Goal: Transaction & Acquisition: Purchase product/service

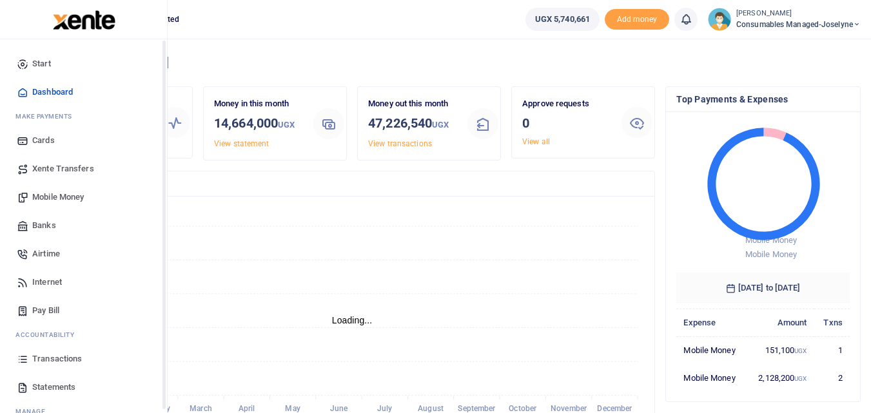
scroll to position [10, 10]
click at [64, 195] on span "Mobile Money" at bounding box center [58, 197] width 52 height 13
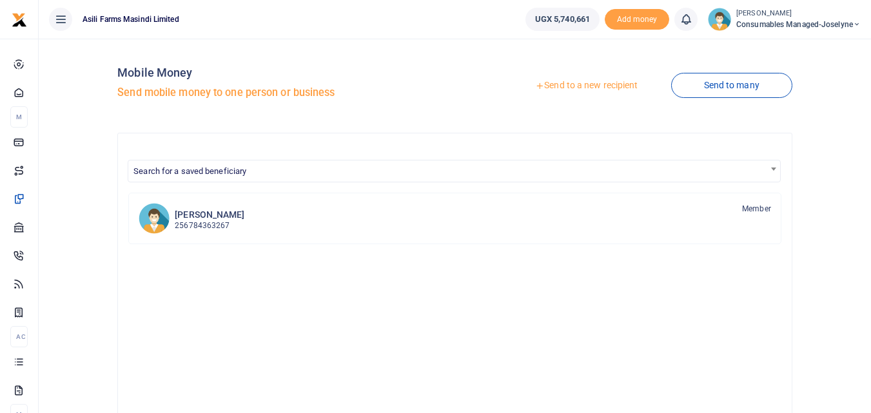
click at [591, 87] on link "Send to a new recipient" at bounding box center [586, 85] width 168 height 23
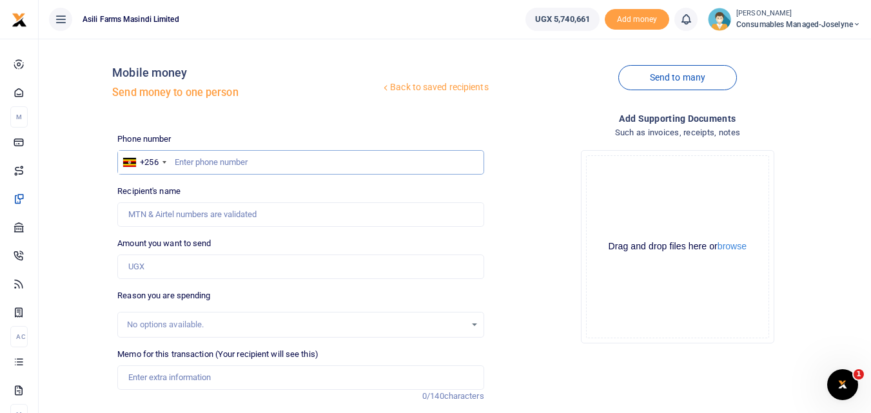
click at [189, 160] on input "text" at bounding box center [300, 162] width 366 height 24
type input "772734474"
type input "Alex Leka Ebucu"
type input "772734474"
click at [152, 260] on input "Amount you want to send" at bounding box center [300, 267] width 366 height 24
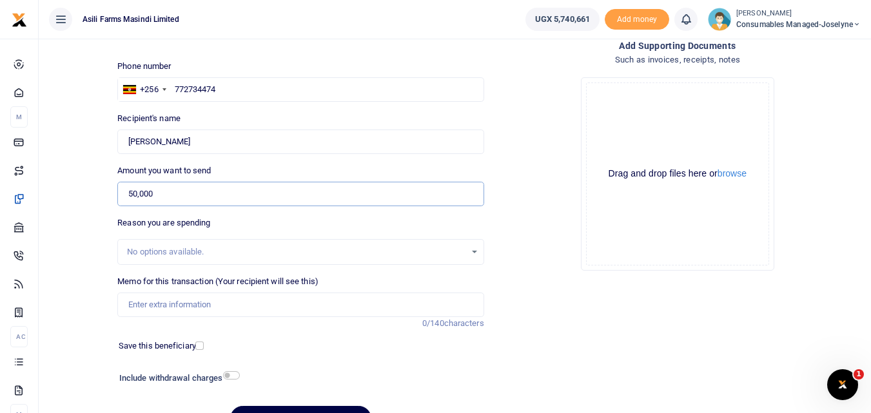
scroll to position [84, 0]
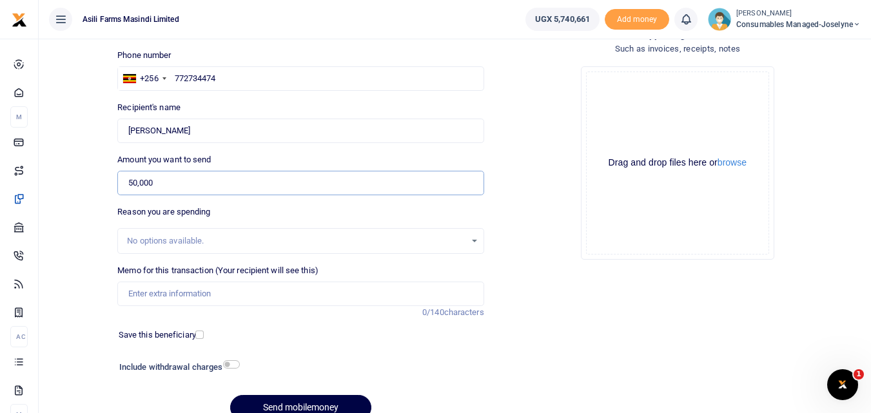
type input "50,000"
click at [158, 282] on input "Memo for this transaction (Your recipient will see this)" at bounding box center [300, 294] width 366 height 24
click at [136, 295] on input "Memo for this transaction (Your recipient will see this)" at bounding box center [300, 294] width 366 height 24
paste input "WK 37 /008 / 01"
drag, startPoint x: 307, startPoint y: 297, endPoint x: 287, endPoint y: 294, distance: 19.6
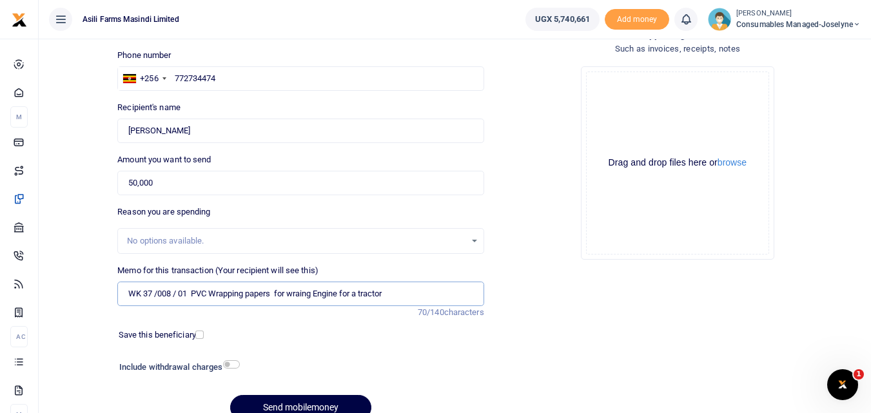
click at [287, 294] on input "WK 37 /008 / 01 PVC Wrapping papers for wraing Engine for a tractor" at bounding box center [300, 294] width 366 height 24
click at [316, 296] on input "WK 37 /008 / 01 PVC Wrapping papers for wraing Engine for a tractor" at bounding box center [300, 294] width 366 height 24
click at [452, 282] on input "WK 37 /008 / 01 PVC Wrapping papers for wrapping Engine for a tractor" at bounding box center [300, 294] width 366 height 24
click at [178, 298] on input "WK 37 /008 / 01 PVC Wrapping papers for wrapping Engine for a tractor" at bounding box center [300, 294] width 366 height 24
type input "WK 37 008 01 PVC Wrapping papers for wrapping Engine for a tractor"
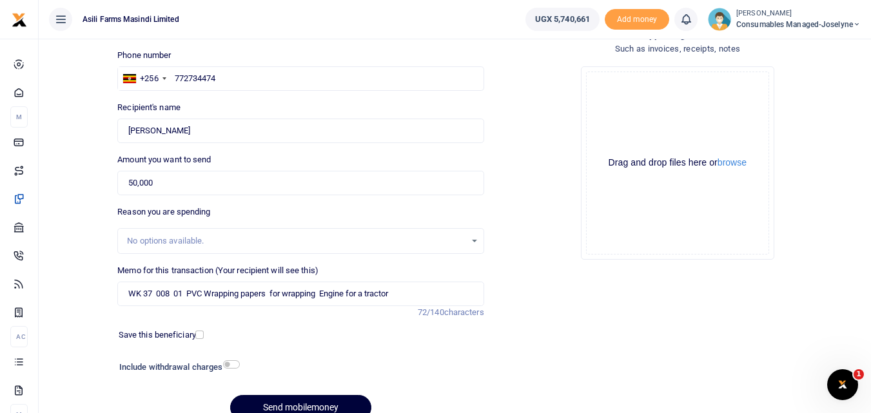
click at [280, 401] on button "Send mobilemoney" at bounding box center [300, 407] width 141 height 25
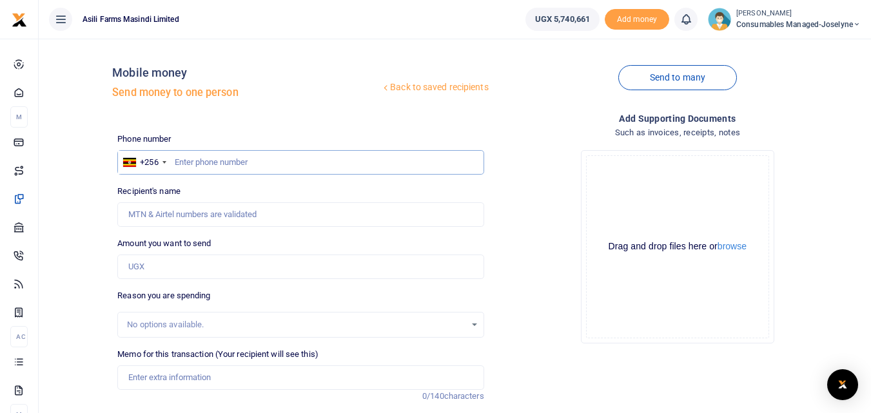
click at [188, 162] on input "text" at bounding box center [300, 162] width 366 height 24
click at [194, 168] on input "text" at bounding box center [300, 162] width 366 height 24
click at [267, 177] on div "Phone number +256 [GEOGRAPHIC_DATA] [PHONE_NUMBER] Phone is required. Recipient…" at bounding box center [300, 324] width 376 height 382
click at [254, 165] on input "782440560" at bounding box center [300, 162] width 366 height 24
type input "782440560"
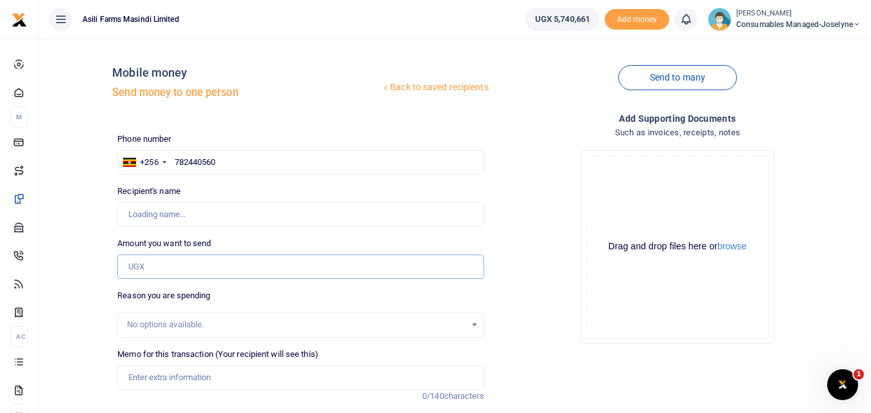
click at [212, 268] on input "Amount you want to send" at bounding box center [300, 267] width 366 height 24
type input "[PERSON_NAME]"
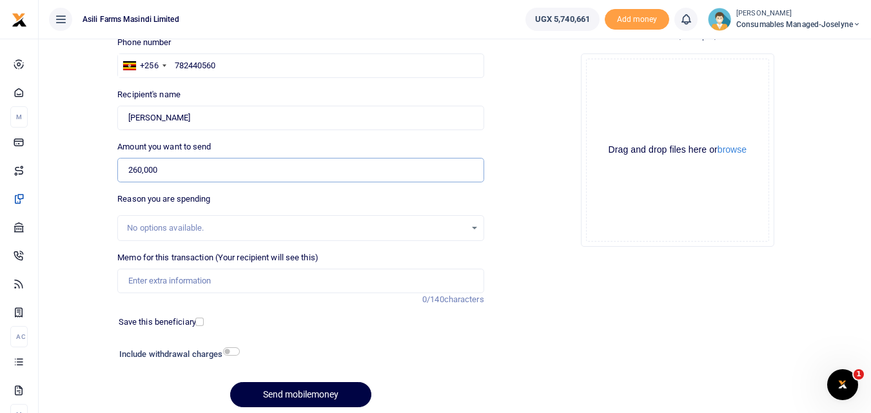
scroll to position [101, 0]
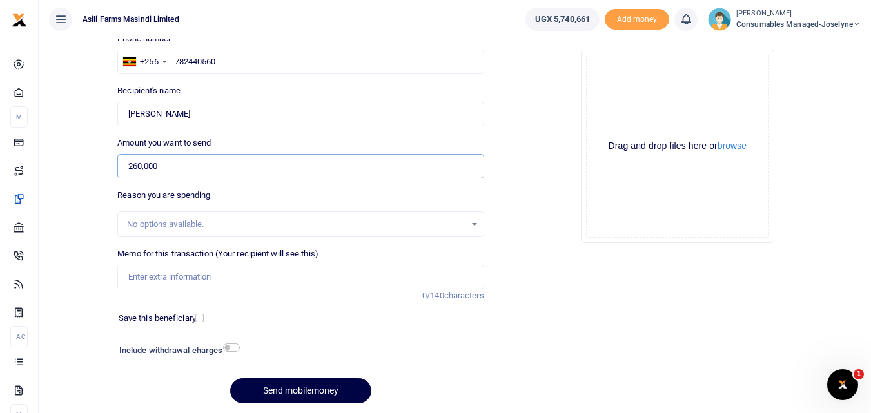
type input "260,000"
click at [173, 284] on input "Memo for this transaction (Your recipient will see this)" at bounding box center [300, 277] width 366 height 24
click at [135, 275] on input "Memo for this transaction (Your recipient will see this)" at bounding box center [300, 277] width 366 height 24
paste input "WK 37 /001 / 09"
click at [287, 385] on button "Send mobilemoney" at bounding box center [300, 390] width 141 height 25
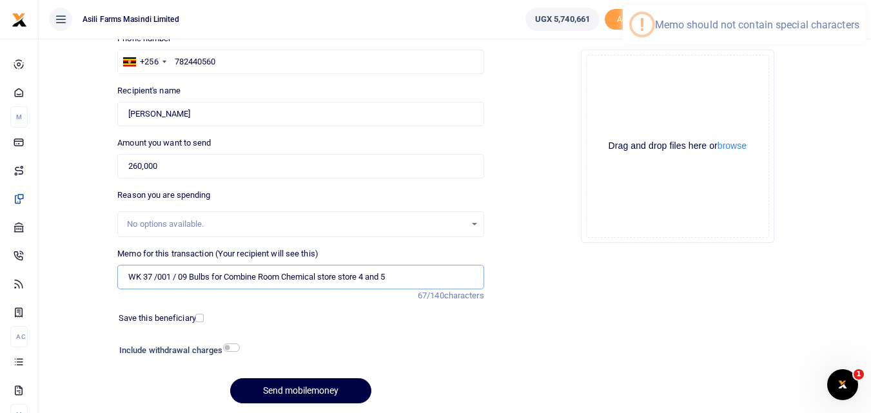
click at [178, 278] on input "WK 37 /001 / 09 Bulbs for Combine Room Chemical store store 4 and 5" at bounding box center [300, 277] width 366 height 24
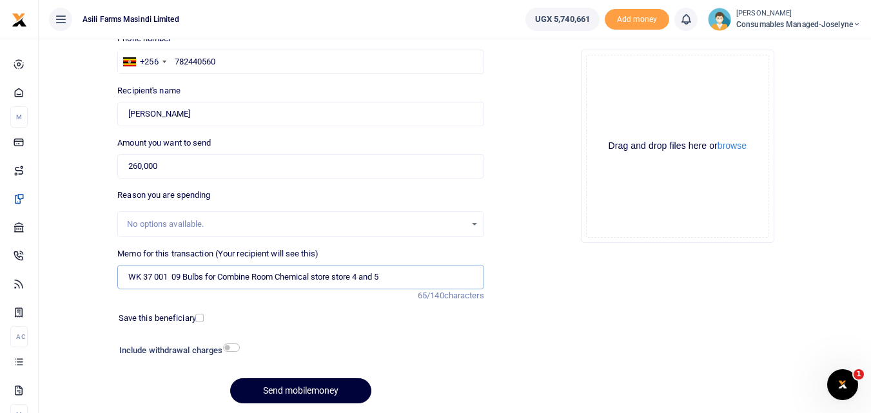
type input "WK 37 001 09 Bulbs for Combine Room Chemical store store 4 and 5"
click at [269, 394] on button "Send mobilemoney" at bounding box center [300, 390] width 141 height 25
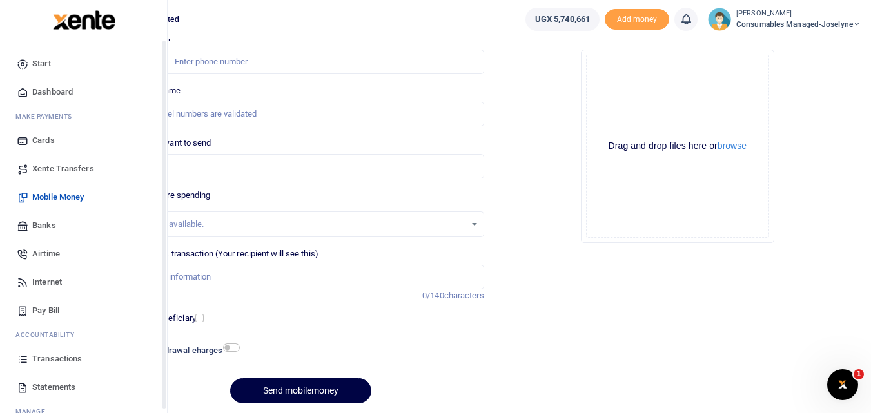
click at [21, 358] on icon at bounding box center [23, 359] width 12 height 12
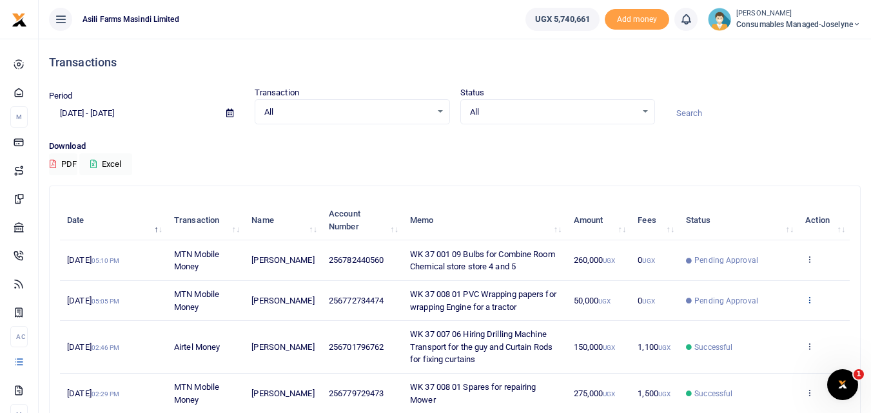
click at [813, 301] on icon at bounding box center [809, 299] width 8 height 9
click at [766, 320] on link "View details" at bounding box center [762, 322] width 102 height 18
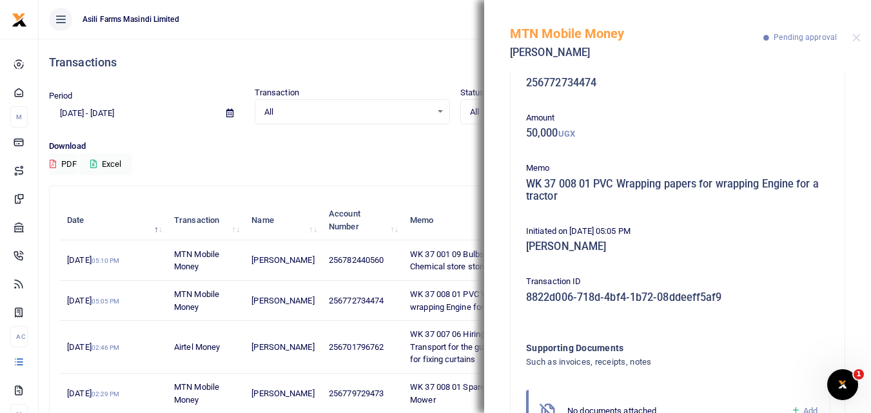
scroll to position [90, 0]
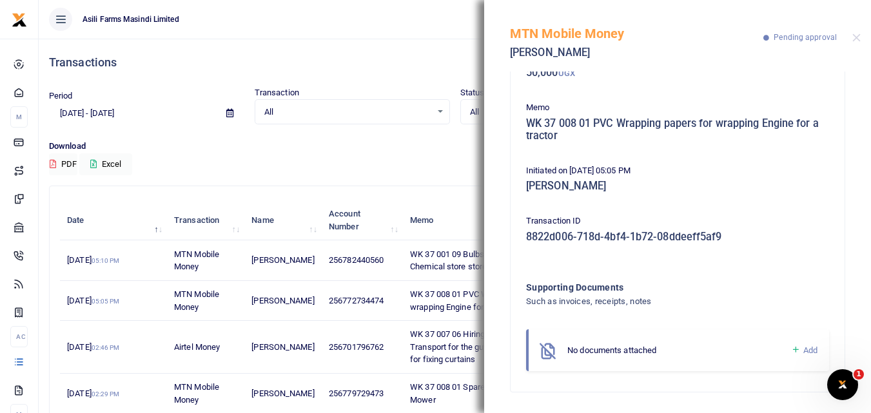
click at [791, 353] on icon at bounding box center [796, 350] width 10 height 12
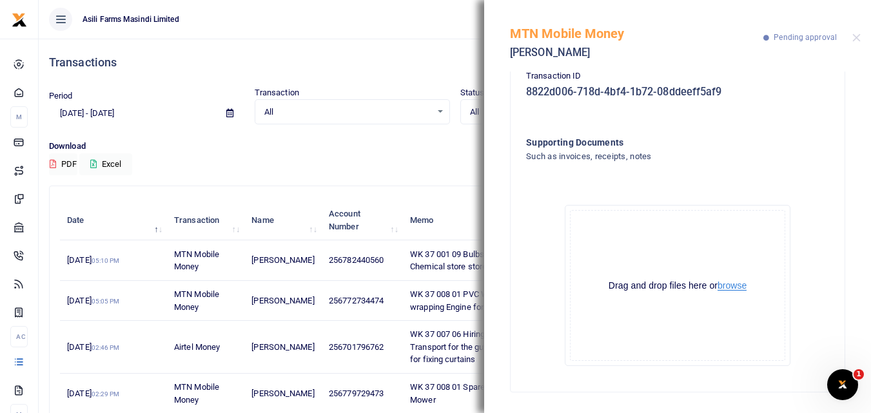
click at [733, 283] on button "browse" at bounding box center [731, 286] width 29 height 10
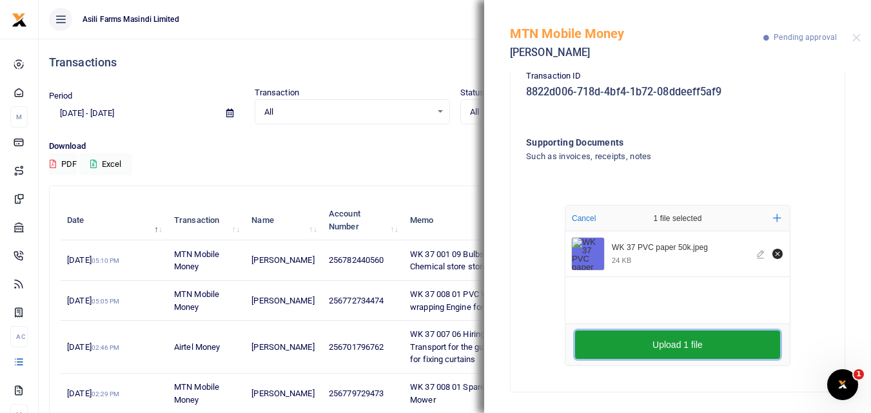
click at [606, 353] on button "Upload 1 file" at bounding box center [677, 345] width 205 height 28
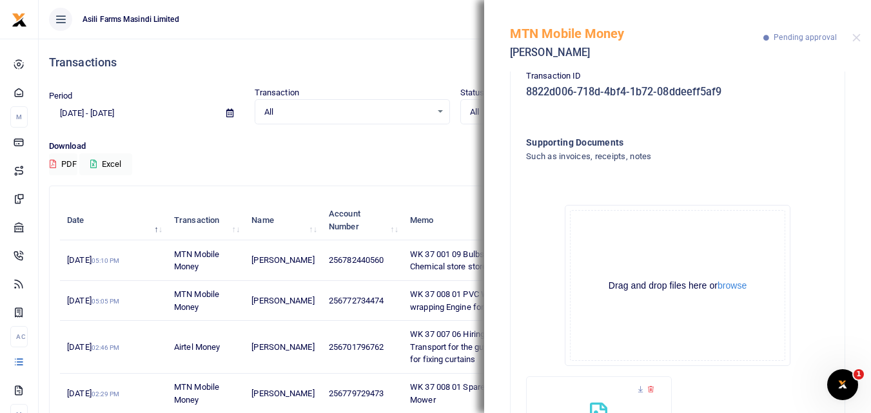
click at [861, 37] on div "MTN Mobile Money Alex Leka Ebucu Pending approval" at bounding box center [677, 36] width 387 height 72
click at [859, 36] on button "Close" at bounding box center [856, 38] width 8 height 8
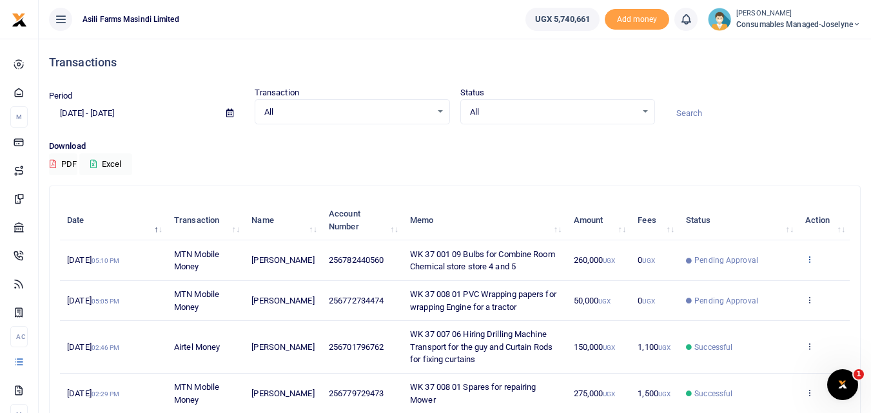
click at [806, 256] on icon at bounding box center [809, 259] width 8 height 9
click at [759, 283] on link "View details" at bounding box center [762, 281] width 102 height 18
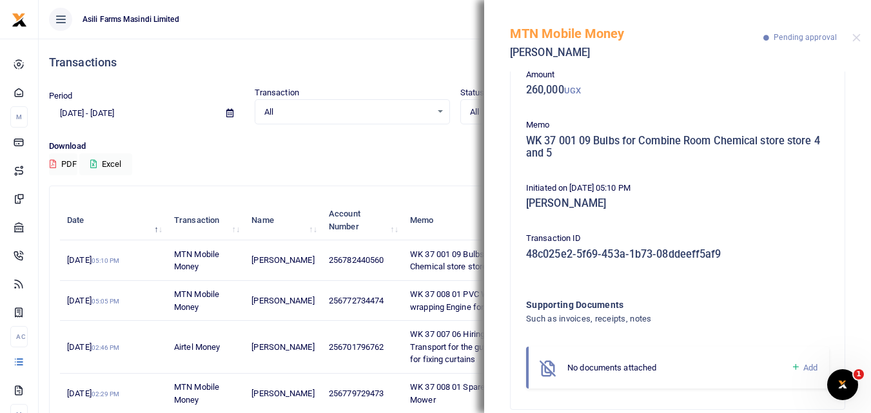
scroll to position [90, 0]
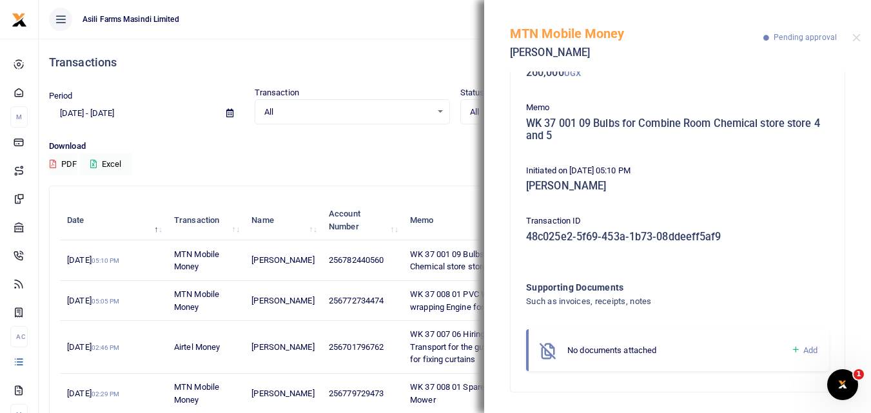
click at [791, 354] on icon at bounding box center [796, 350] width 10 height 12
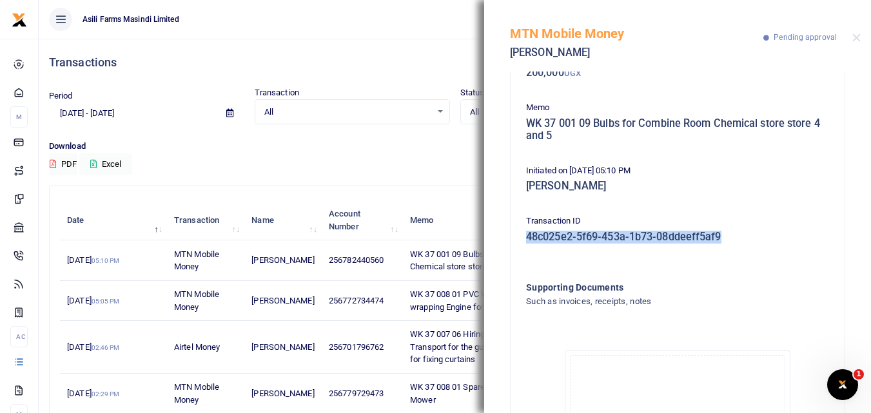
drag, startPoint x: 860, startPoint y: 217, endPoint x: 816, endPoint y: 262, distance: 63.8
click at [816, 262] on div "Phone number 256782440560 Amount 260,000 UGX Memo WK 37 001 09 Bulbs for Combin…" at bounding box center [677, 243] width 387 height 342
click at [816, 262] on div "Phone number 256782440560 Amount 260,000 UGX Memo WK 37 001 09 Bulbs for Combin…" at bounding box center [677, 263] width 313 height 526
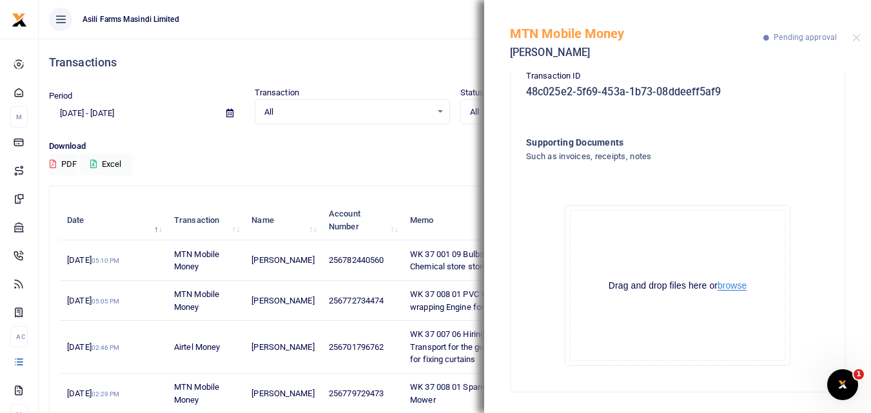
click at [729, 284] on button "browse" at bounding box center [731, 286] width 29 height 10
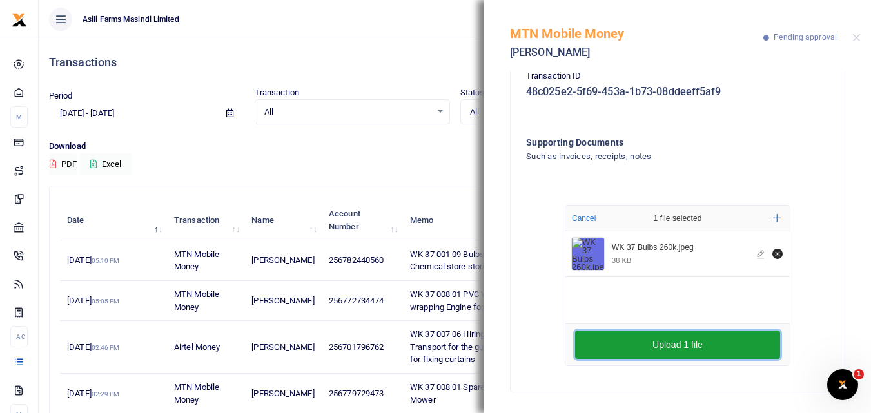
click at [597, 336] on button "Upload 1 file" at bounding box center [677, 345] width 205 height 28
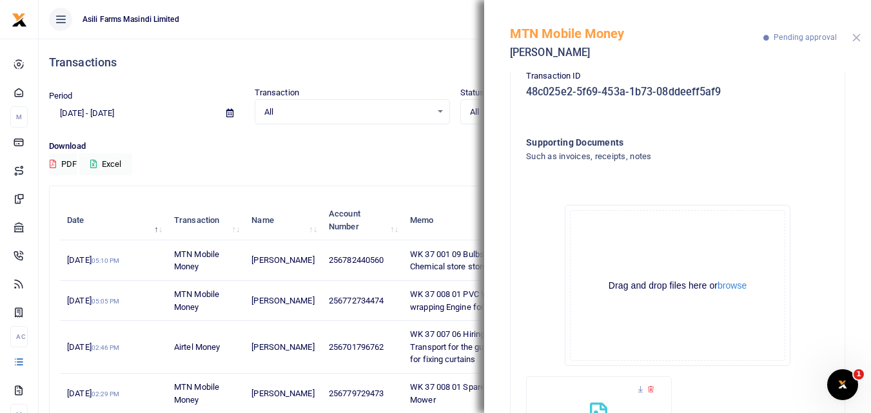
click at [859, 36] on button "Close" at bounding box center [856, 38] width 8 height 8
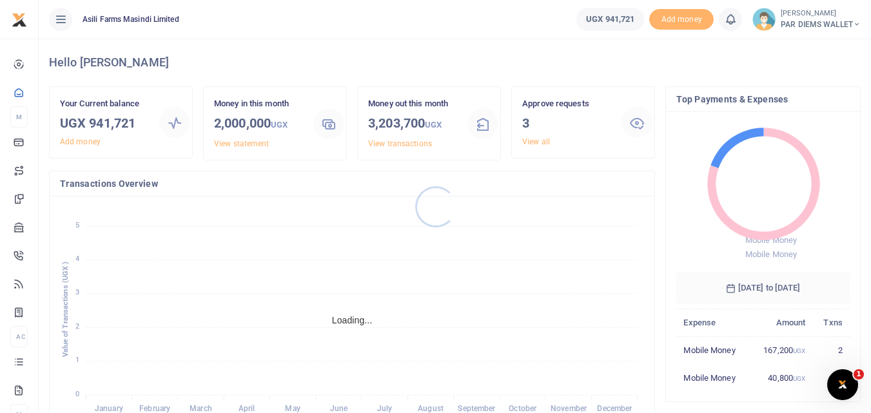
scroll to position [10, 10]
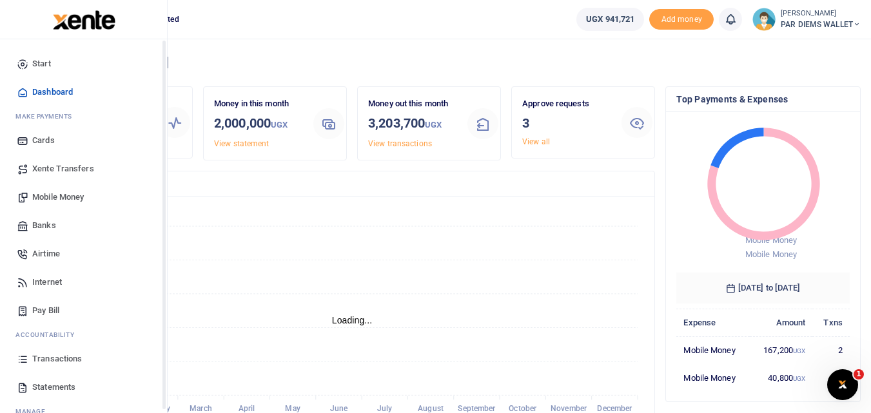
click at [23, 356] on icon at bounding box center [23, 359] width 12 height 12
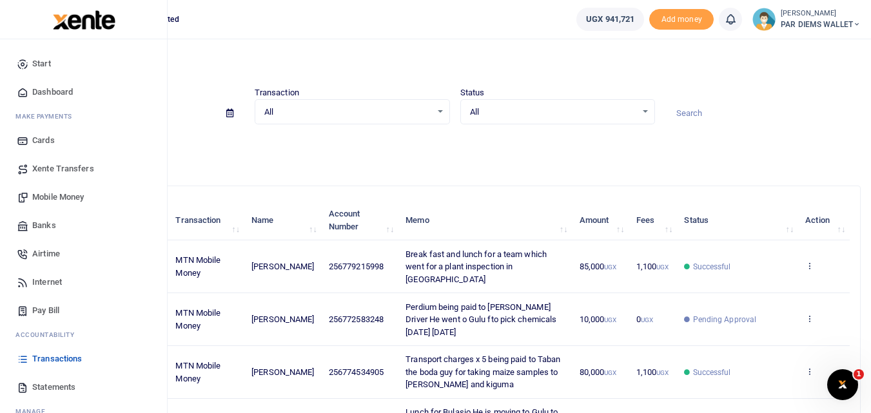
click at [55, 200] on span "Mobile Money" at bounding box center [58, 197] width 52 height 13
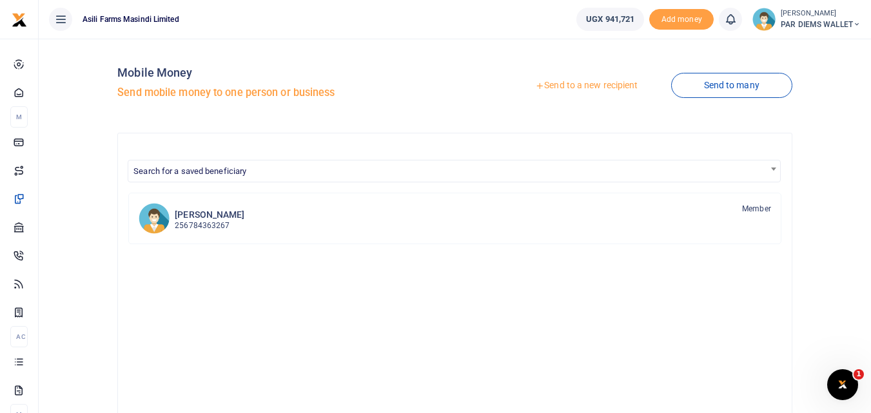
click at [577, 81] on link "Send to a new recipient" at bounding box center [586, 85] width 168 height 23
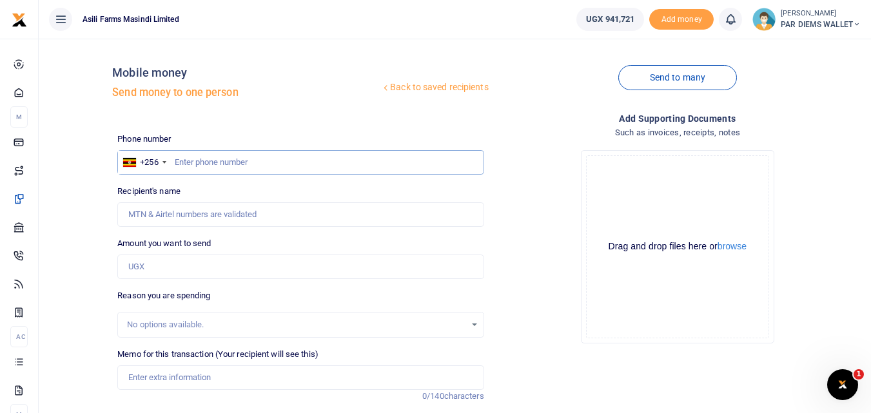
click at [189, 166] on input "text" at bounding box center [300, 162] width 366 height 24
type input "774243099"
type input "Jackson Buni Ondoga"
type input "774243099"
click at [150, 283] on div "Phone number +256 Uganda +256 774243099 Phone is required. Recipient's name Fou…" at bounding box center [300, 324] width 376 height 382
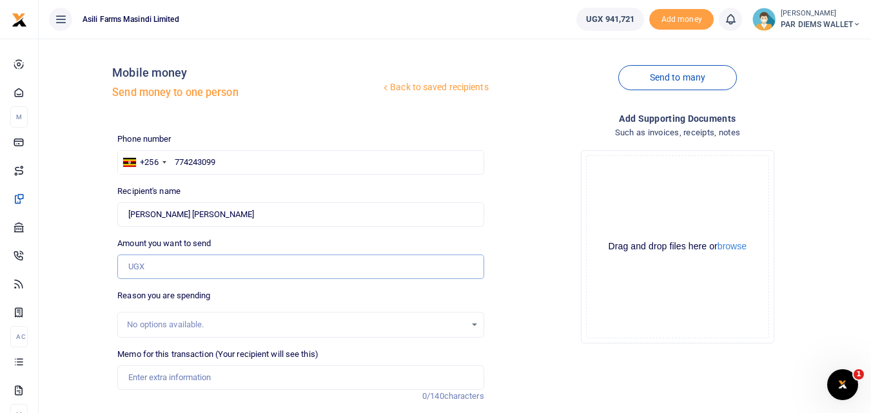
click at [160, 267] on input "Amount you want to send" at bounding box center [300, 267] width 366 height 24
click at [191, 270] on input "Amount you want to send" at bounding box center [300, 267] width 366 height 24
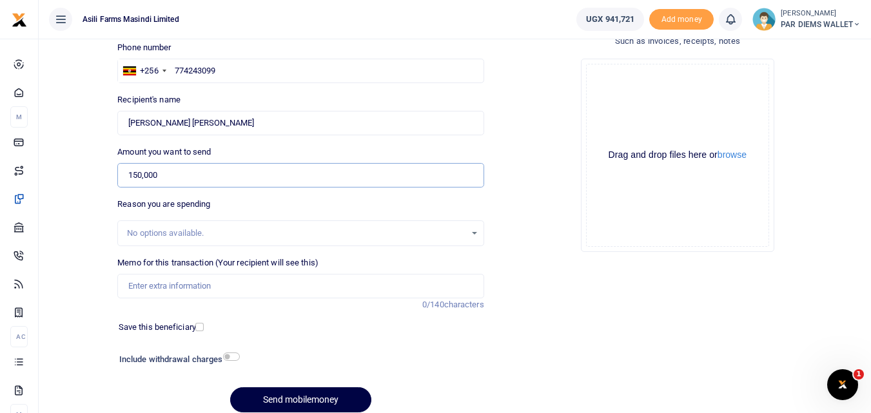
scroll to position [99, 0]
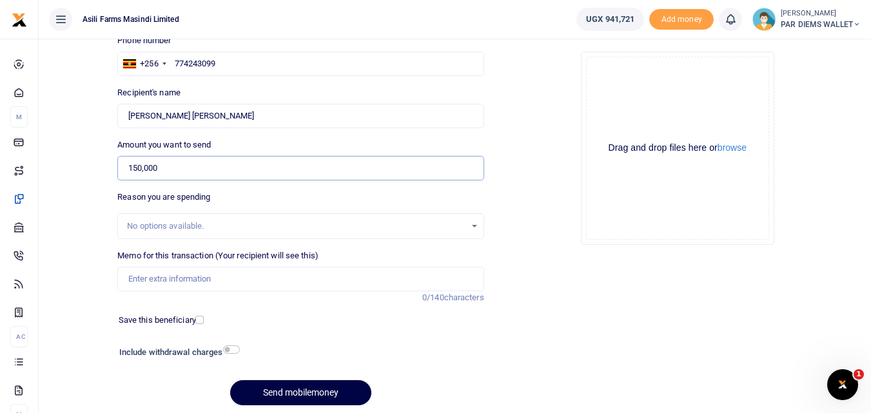
type input "150,000"
click at [218, 278] on input "Memo for this transaction (Your recipient will see this)" at bounding box center [300, 279] width 366 height 24
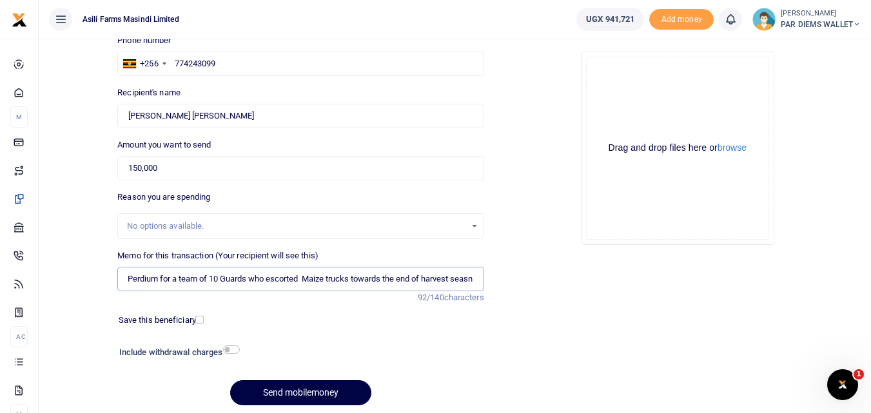
scroll to position [0, 10]
type input "Perdium for a team of 10 Guards who escorted Maize trucks towards the end of ha…"
click at [623, 75] on div "Drag and drop files here or browse Powered by Uppy" at bounding box center [677, 148] width 183 height 183
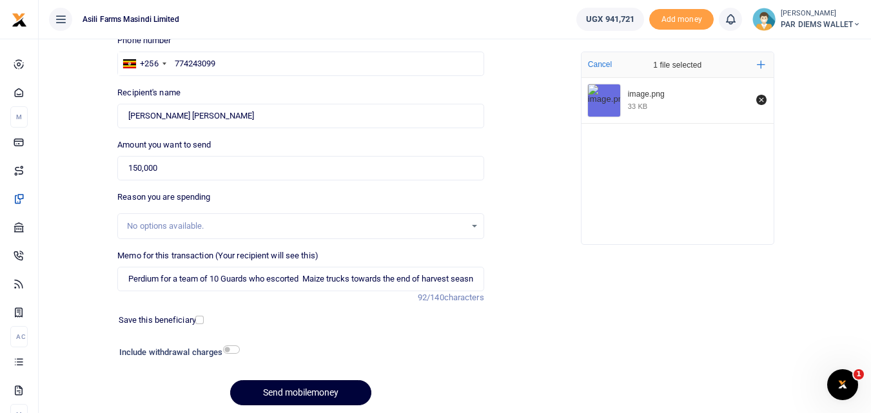
click at [289, 389] on button "Send mobilemoney" at bounding box center [300, 392] width 141 height 25
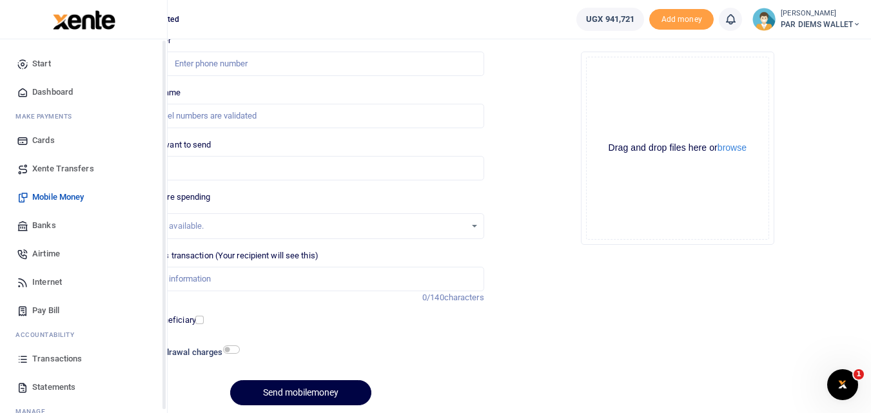
click at [20, 360] on icon at bounding box center [23, 359] width 12 height 12
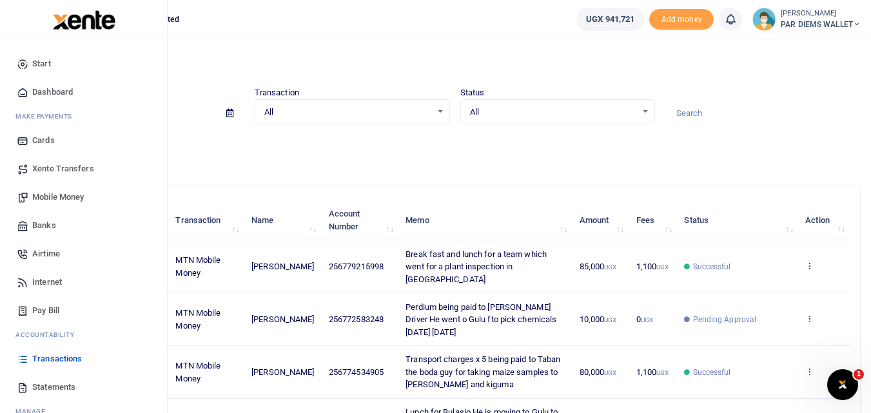
click at [68, 195] on span "Mobile Money" at bounding box center [58, 197] width 52 height 13
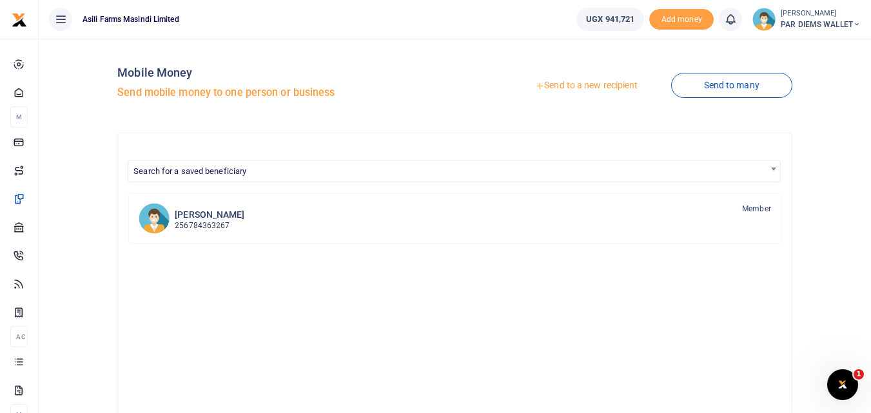
click at [579, 89] on link "Send to a new recipient" at bounding box center [586, 85] width 168 height 23
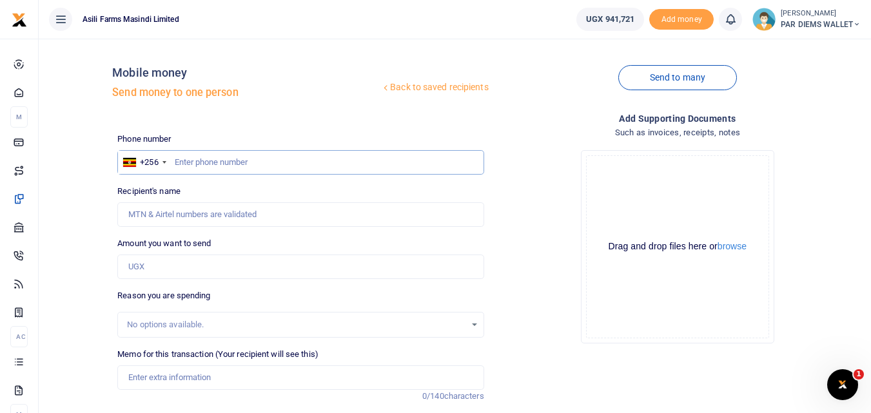
click at [215, 160] on input "text" at bounding box center [300, 162] width 366 height 24
click at [184, 157] on input "text" at bounding box center [300, 162] width 366 height 24
type input "759733736"
click at [172, 262] on input "Amount you want to send" at bounding box center [300, 267] width 366 height 24
type input "60"
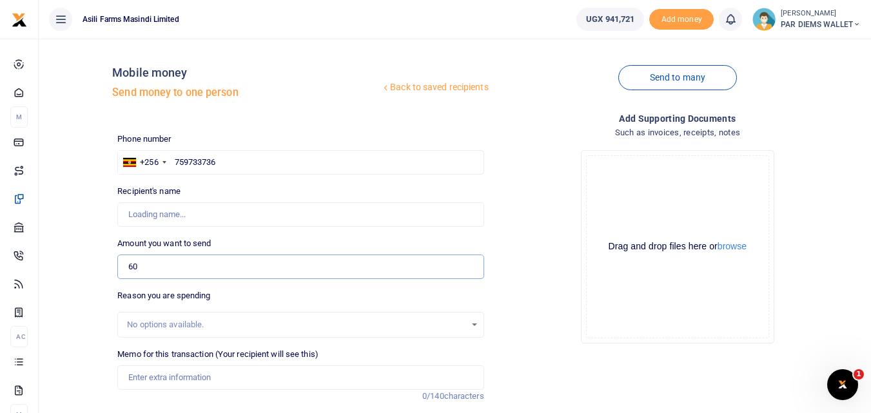
type input "[PERSON_NAME]"
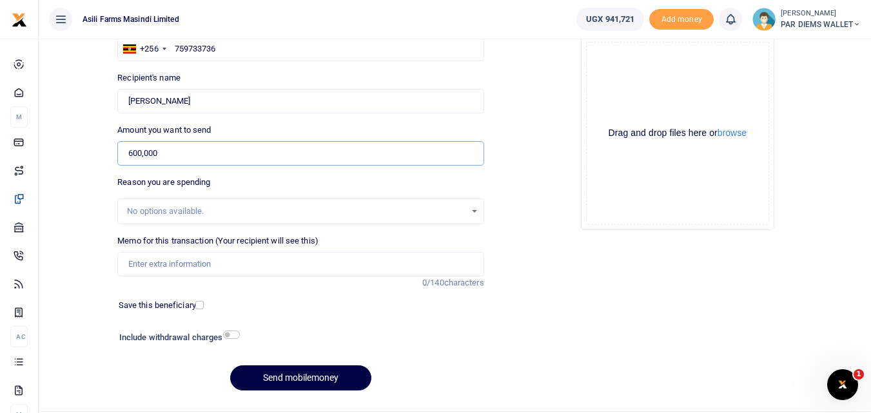
scroll to position [117, 0]
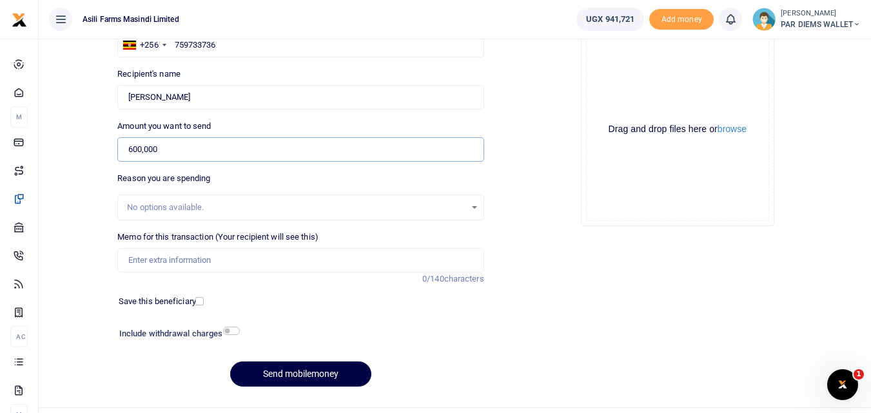
type input "600,000"
click at [186, 258] on input "Memo for this transaction (Your recipient will see this)" at bounding box center [300, 260] width 366 height 24
click at [126, 259] on input "AC Gas cylinder for Tractors" at bounding box center [300, 260] width 366 height 24
click at [322, 261] on input "WK 37 ADHOC AC Gas cylinder for Tractors" at bounding box center [300, 260] width 366 height 24
type input "WK 37 ADHOC AC Gas cylinder for Tractors"
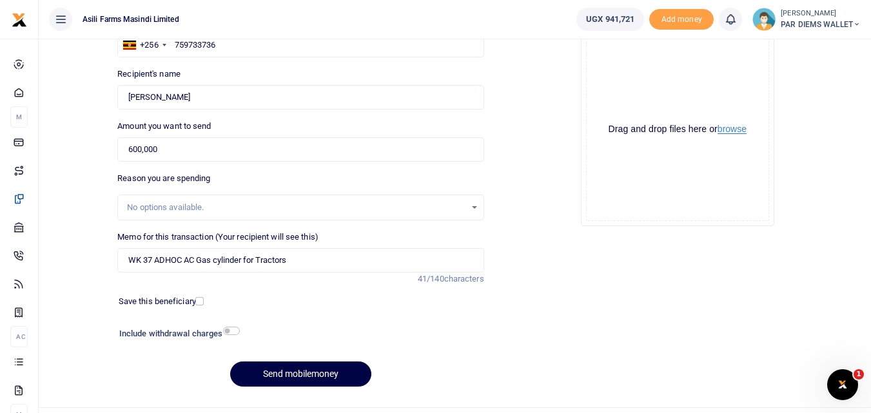
click at [746, 129] on button "browse" at bounding box center [731, 129] width 29 height 10
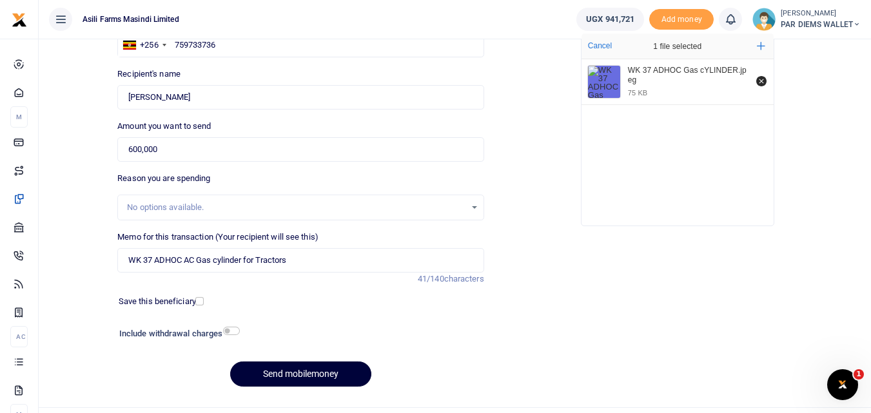
click at [307, 376] on button "Send mobilemoney" at bounding box center [300, 374] width 141 height 25
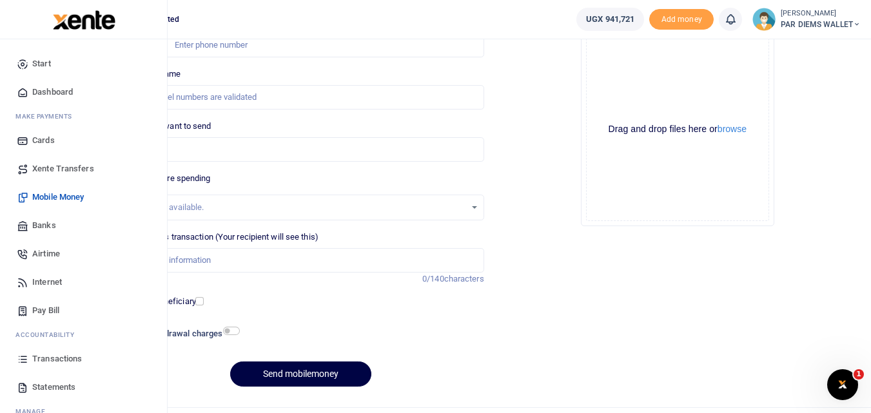
click at [22, 362] on icon at bounding box center [23, 359] width 12 height 12
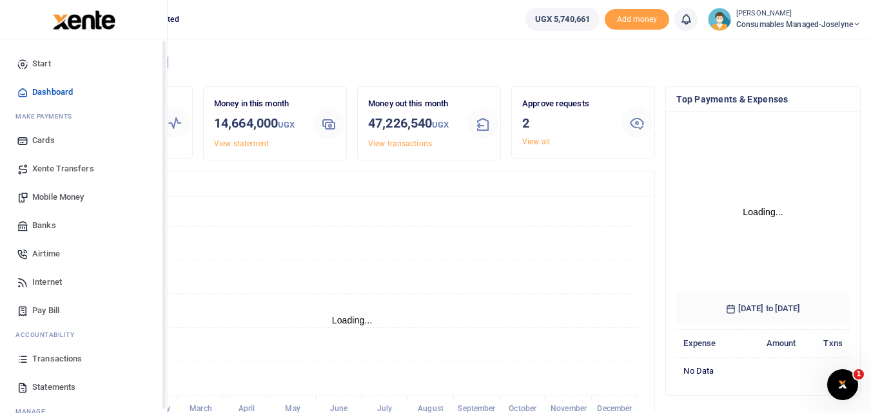
click at [22, 359] on icon at bounding box center [23, 359] width 12 height 12
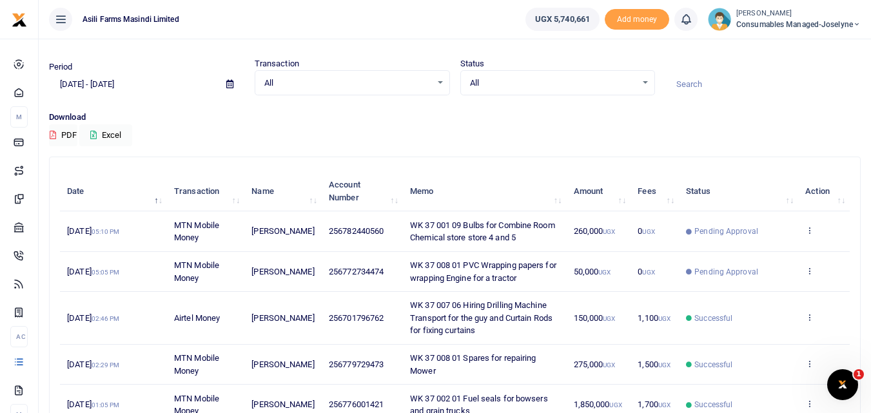
scroll to position [32, 0]
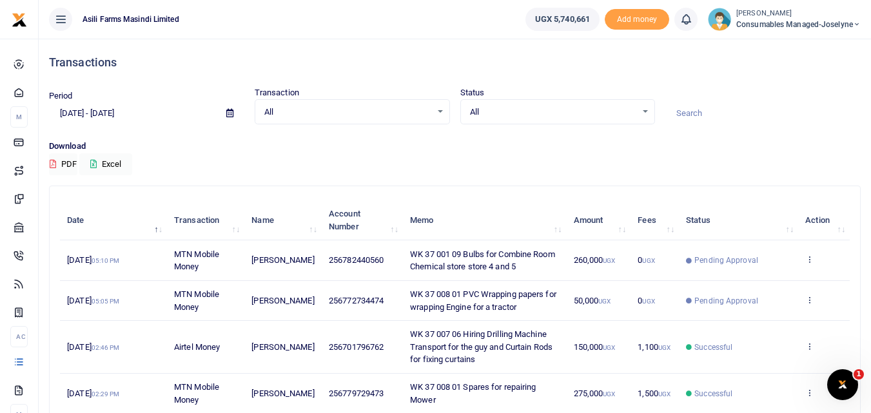
click at [815, 300] on td "View details Send again" at bounding box center [824, 301] width 52 height 40
